Goal: Task Accomplishment & Management: Manage account settings

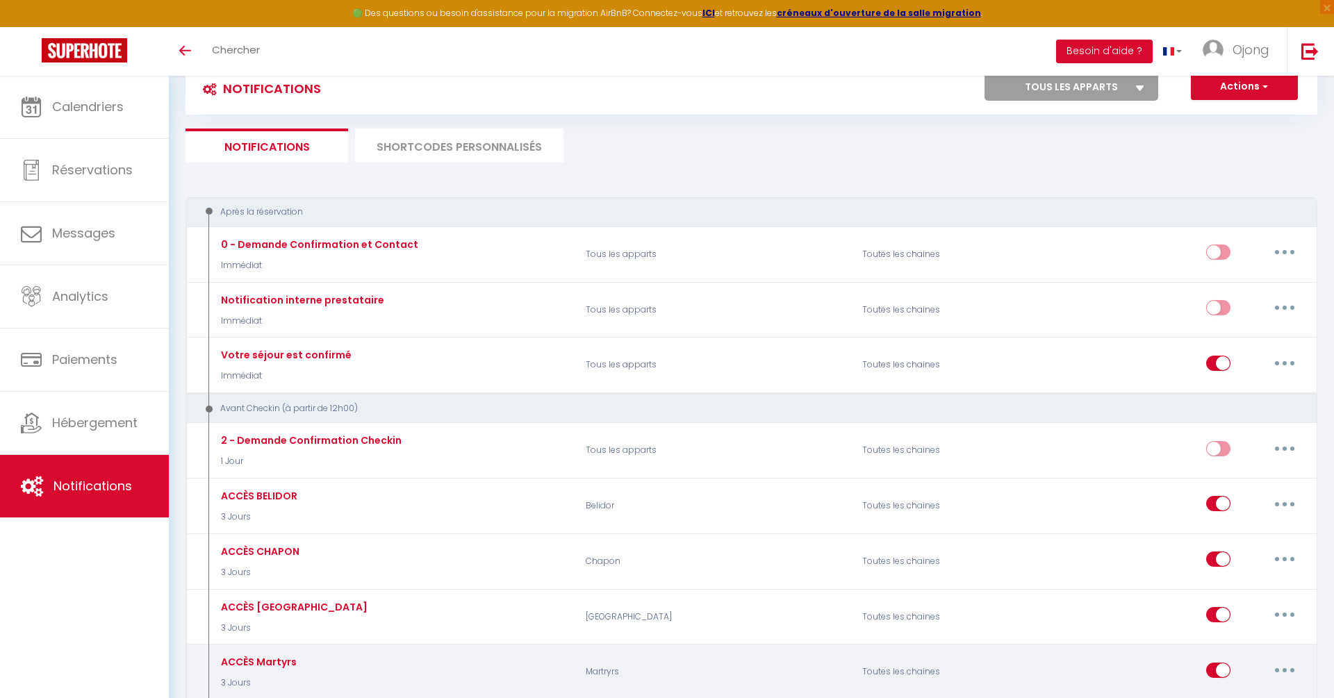
scroll to position [44, 0]
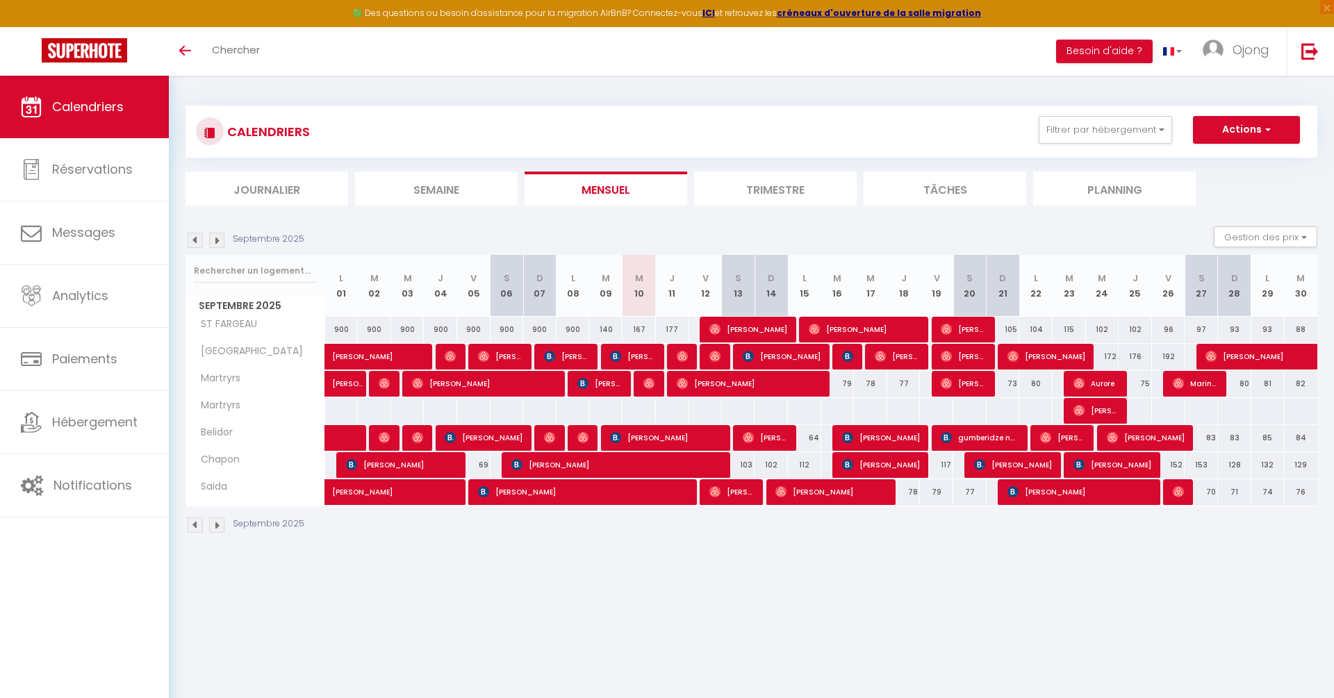
select select
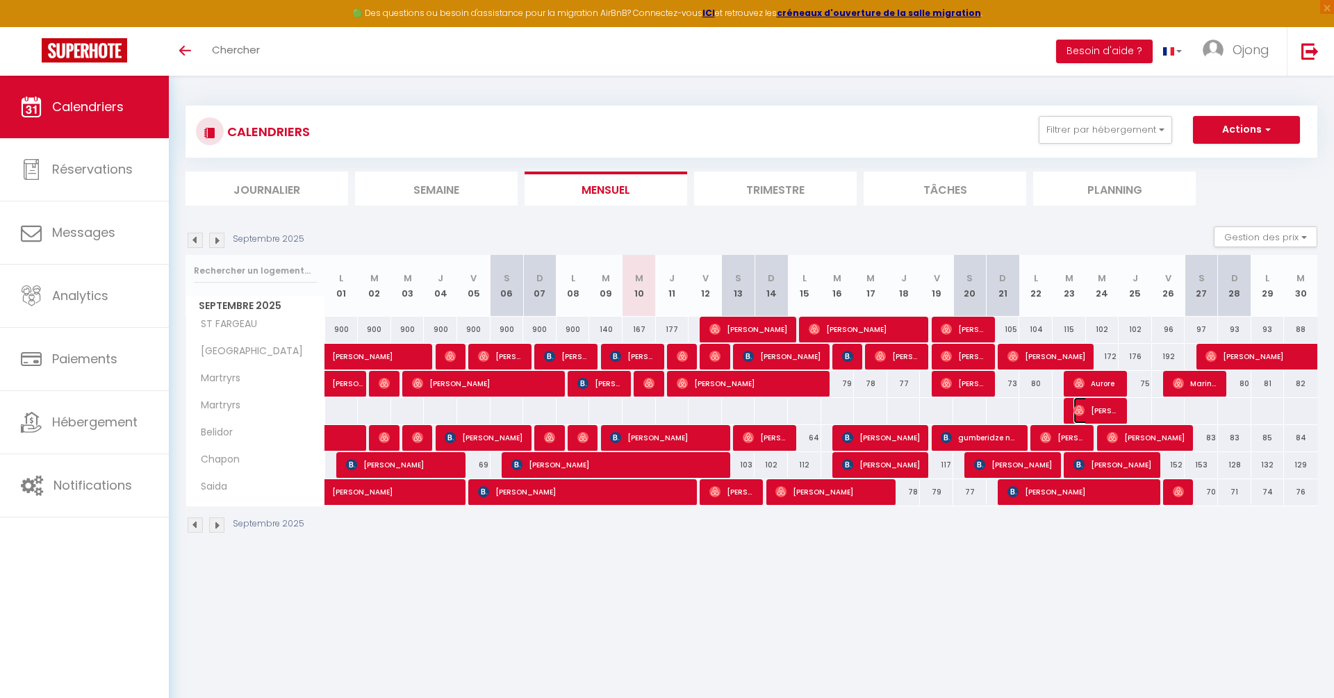
click at [1111, 407] on span "[PERSON_NAME]" at bounding box center [1096, 411] width 44 height 26
select select "OK"
select select "0"
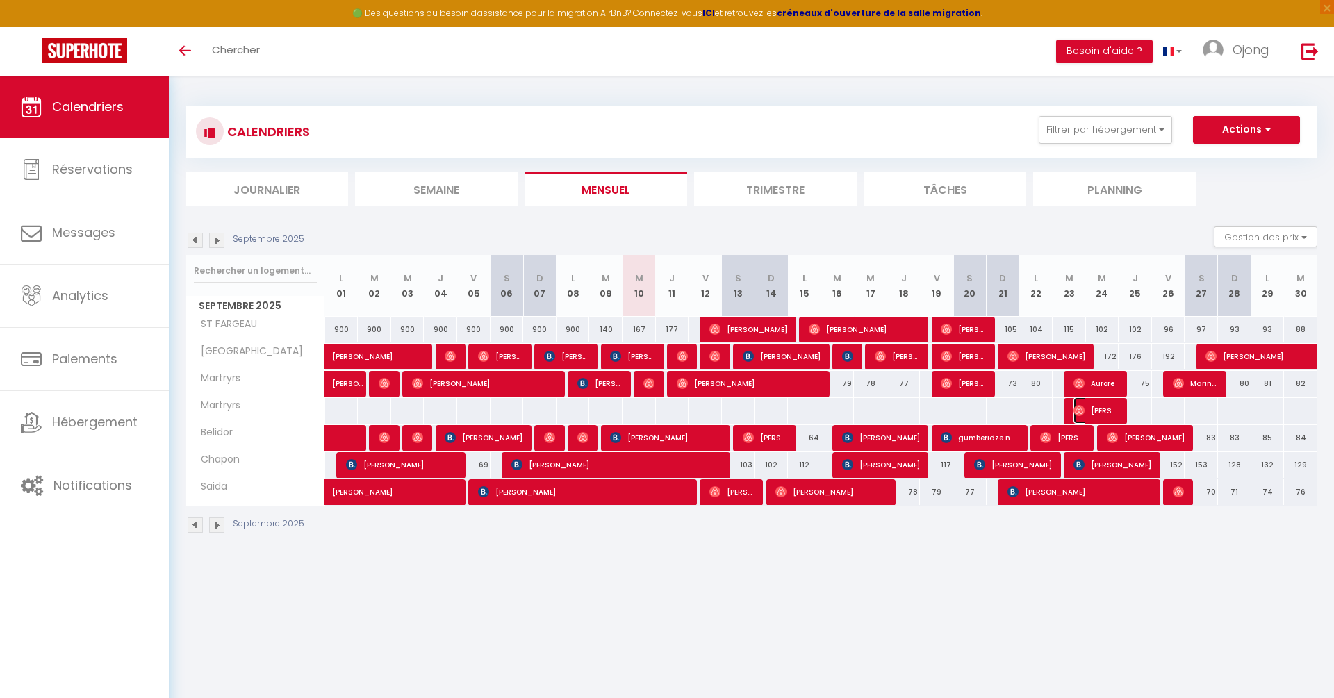
select select "1"
select select
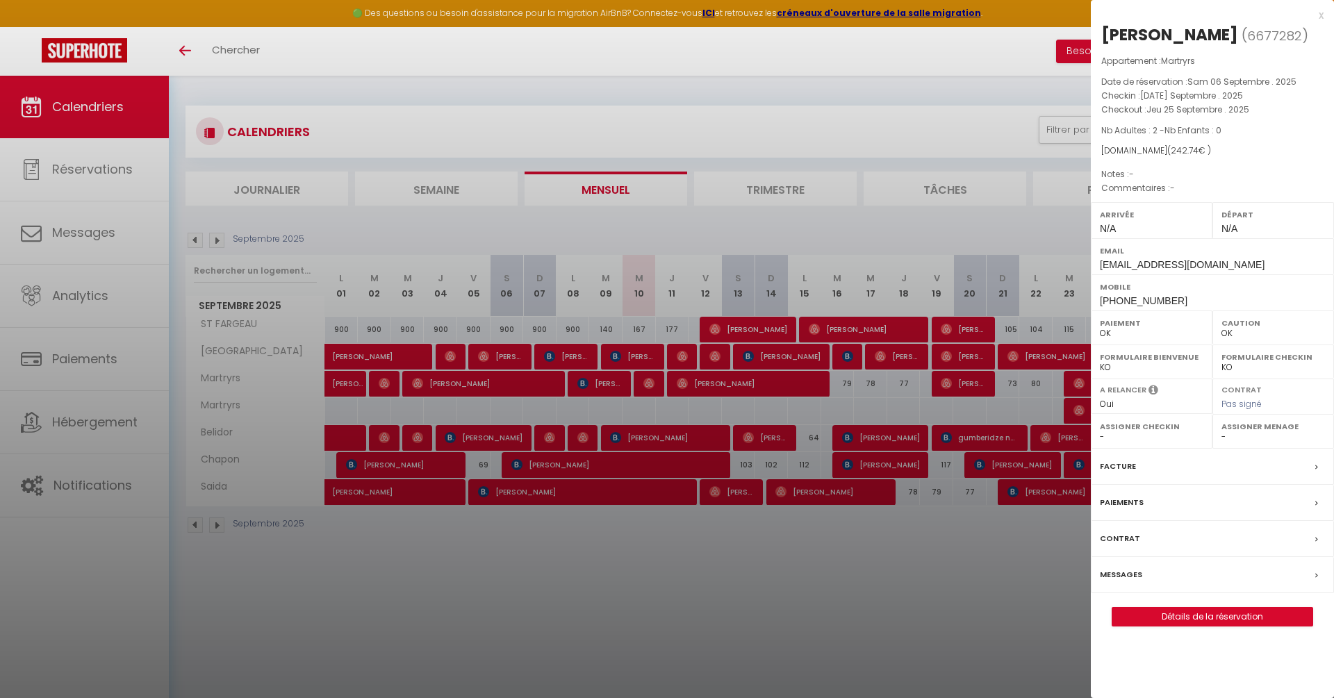
click at [1091, 389] on div "A relancer Oui Non" at bounding box center [1152, 396] width 122 height 35
click at [1080, 382] on div at bounding box center [667, 349] width 1334 height 698
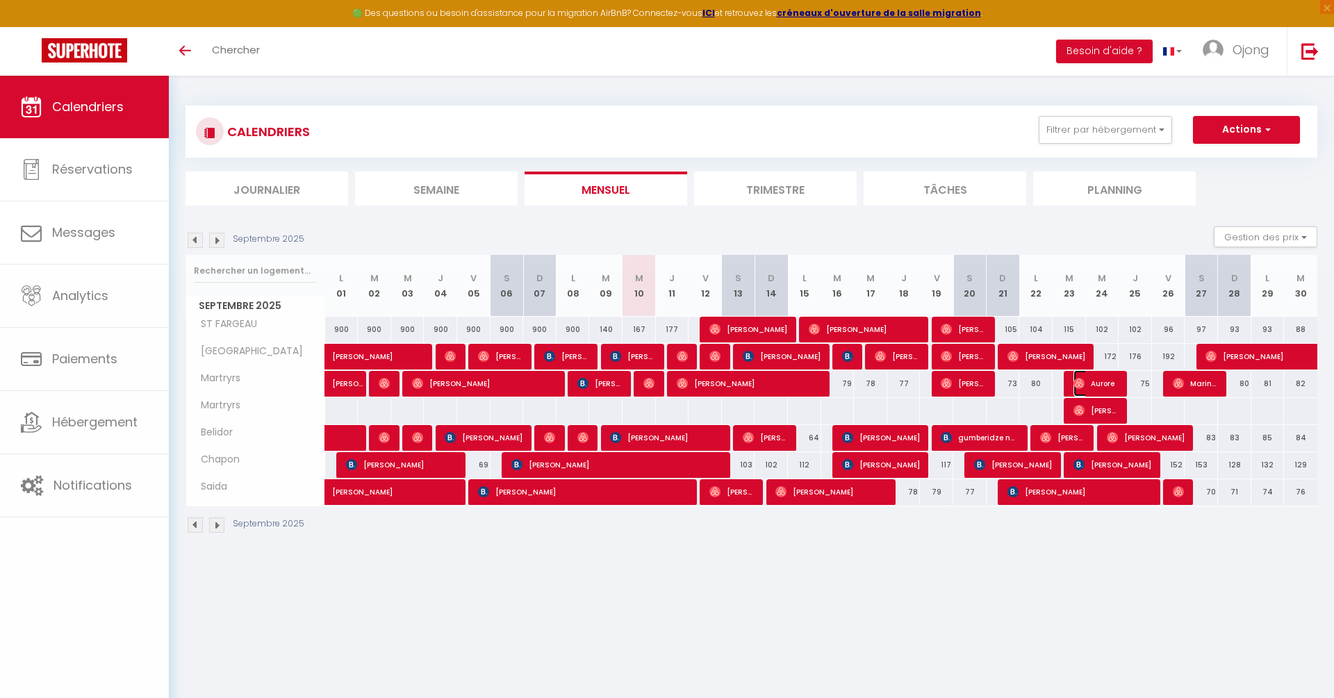
click at [1080, 382] on img at bounding box center [1079, 383] width 11 height 11
select select "KO"
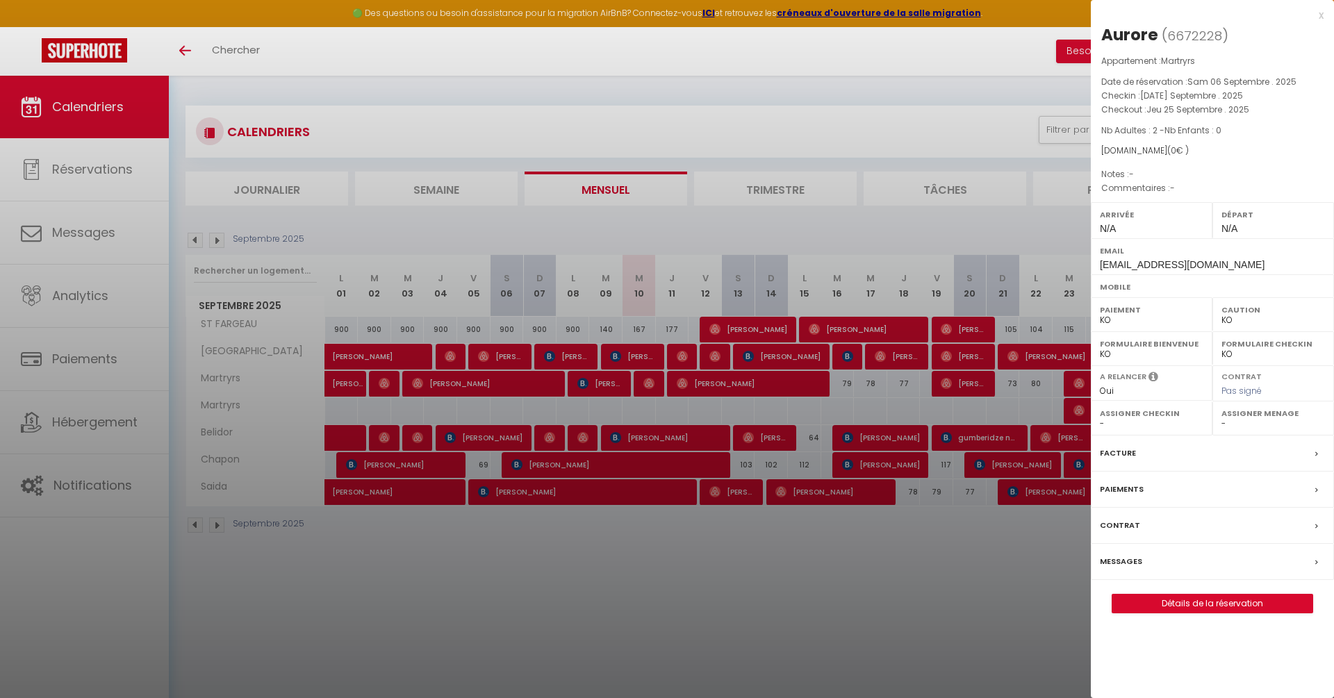
click at [1082, 406] on div at bounding box center [667, 349] width 1334 height 698
